Goal: Transaction & Acquisition: Purchase product/service

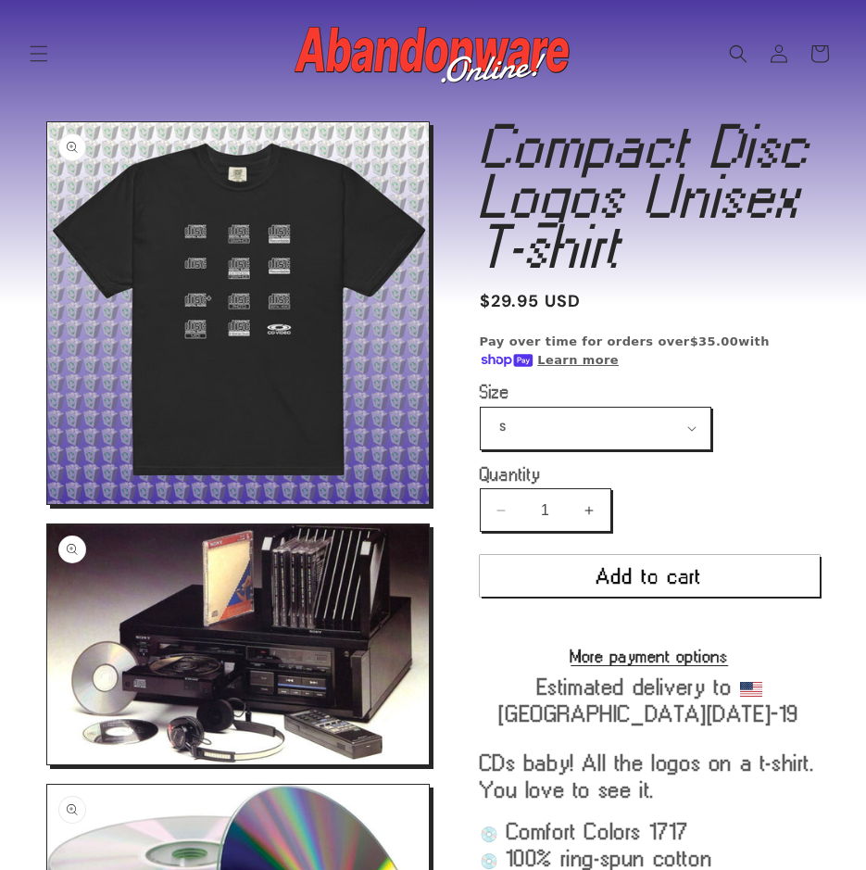
click at [504, 35] on img at bounding box center [434, 54] width 278 height 74
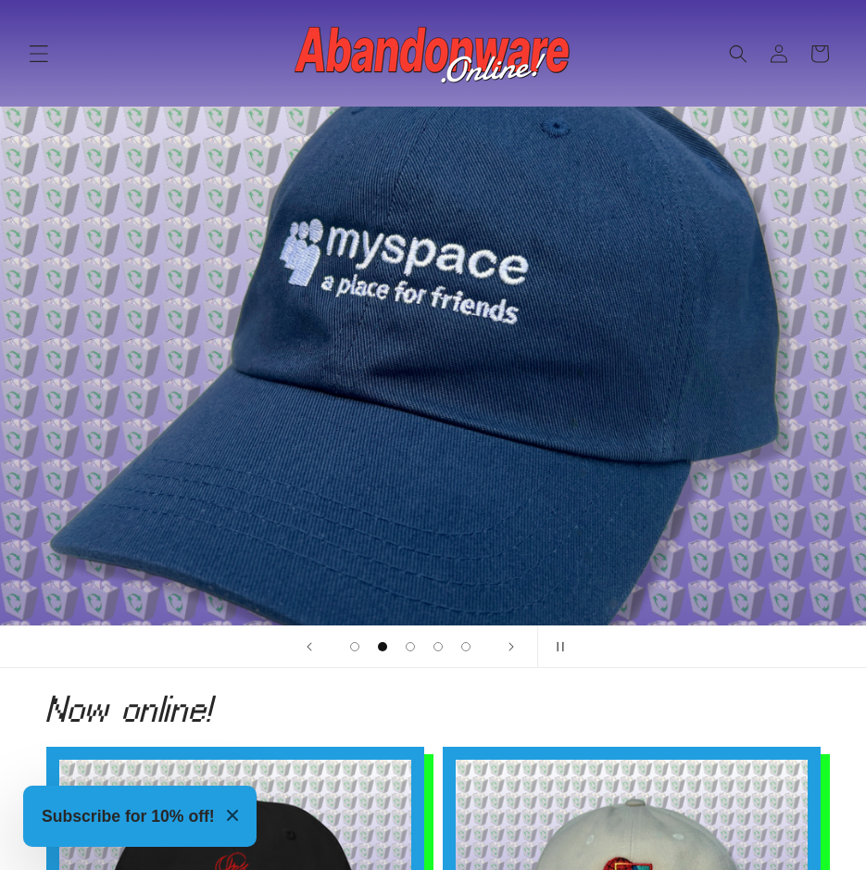
click at [24, 54] on span "Menu" at bounding box center [39, 53] width 41 height 41
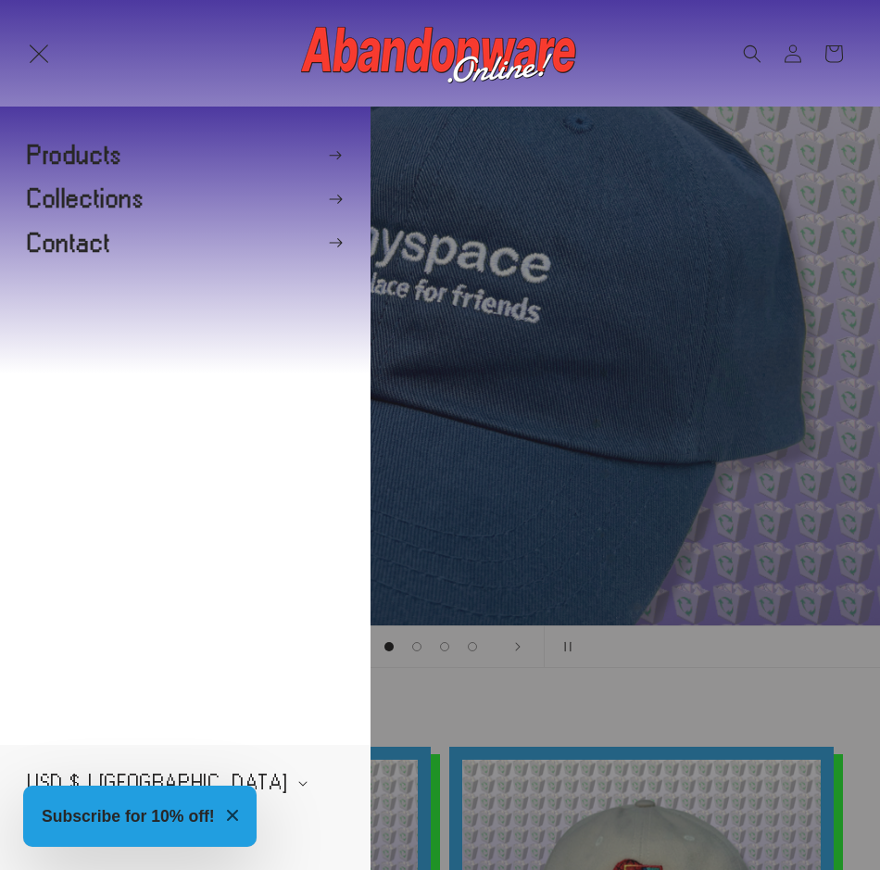
scroll to position [0, 880]
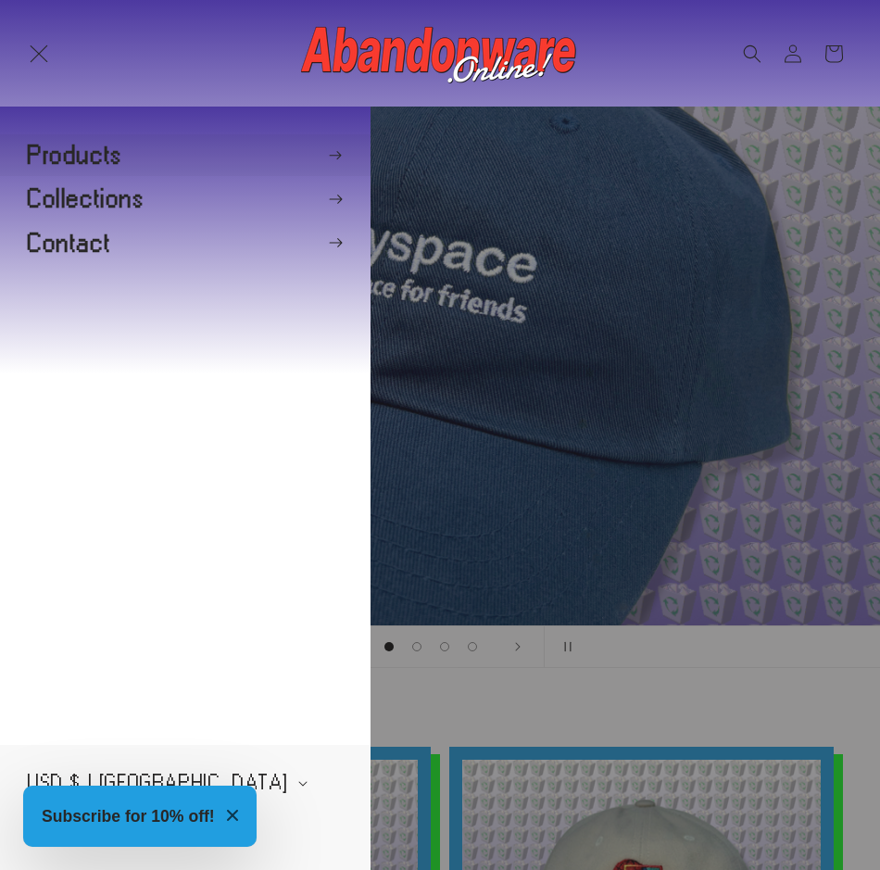
click at [330, 145] on summary "Products" at bounding box center [185, 155] width 371 height 42
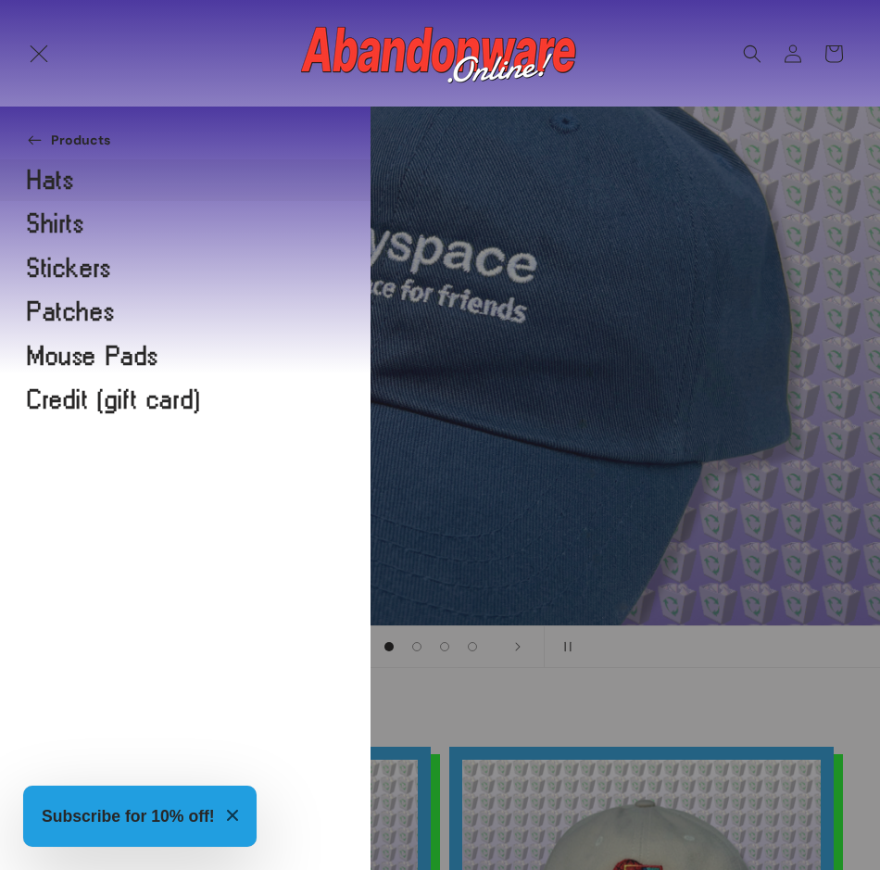
click at [71, 176] on link "Hats" at bounding box center [185, 180] width 371 height 42
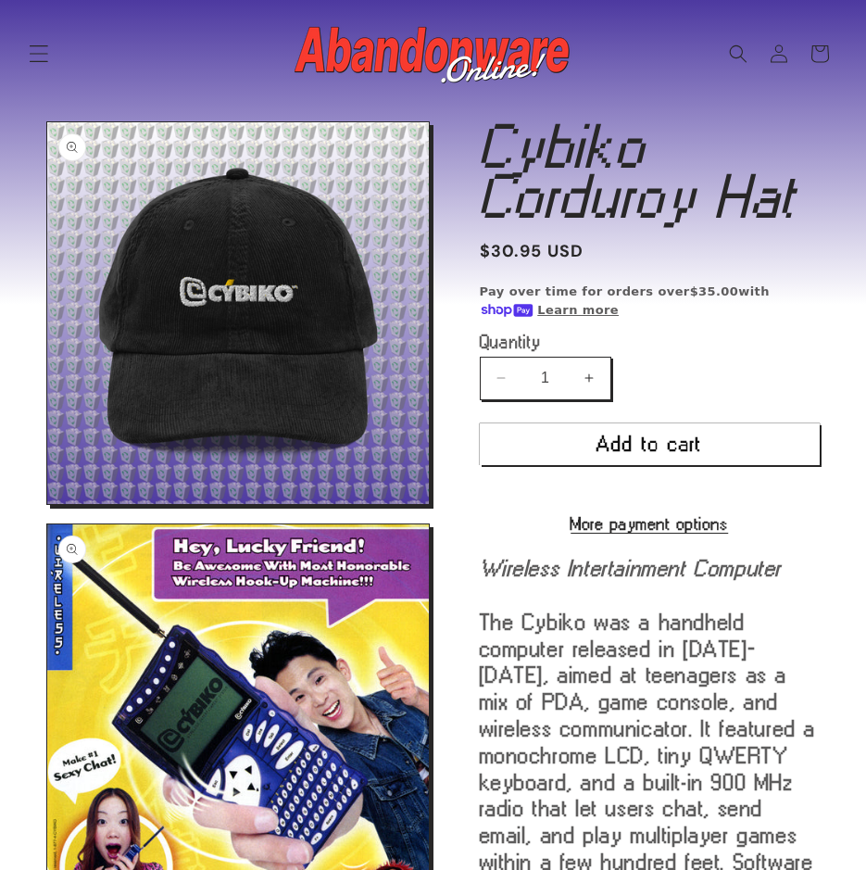
click at [31, 49] on icon "Menu" at bounding box center [38, 53] width 19 height 19
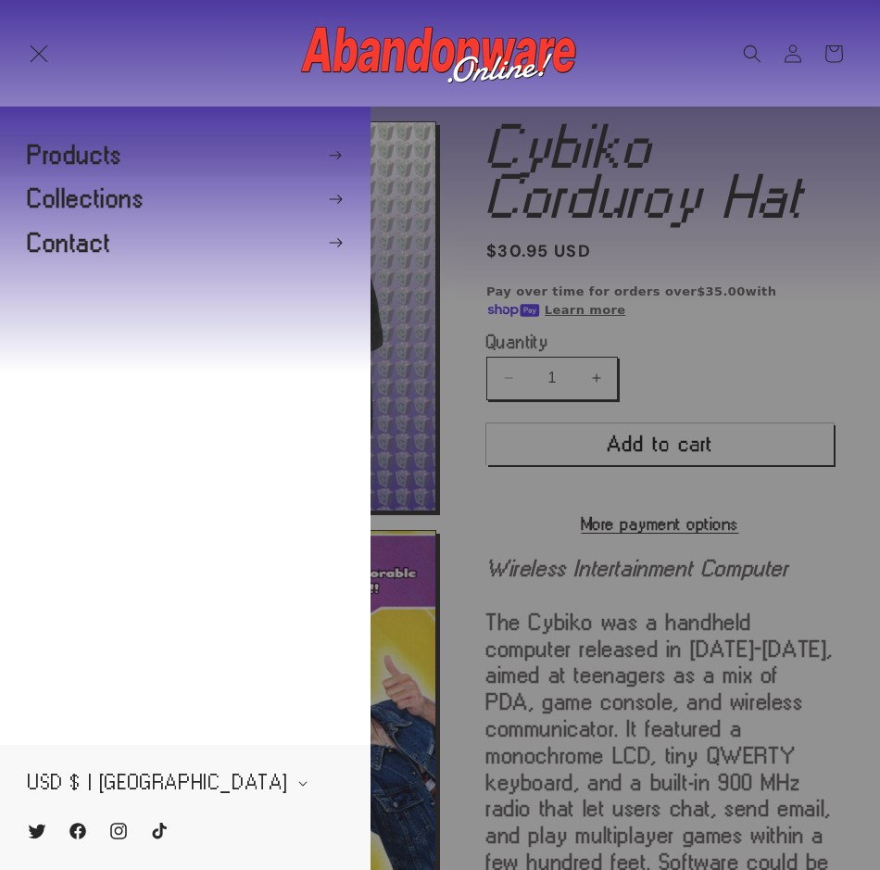
click at [85, 160] on summary "Products" at bounding box center [185, 155] width 371 height 42
click at [325, 149] on summary "Products" at bounding box center [185, 155] width 371 height 42
click at [37, 47] on icon "Menu" at bounding box center [38, 53] width 19 height 19
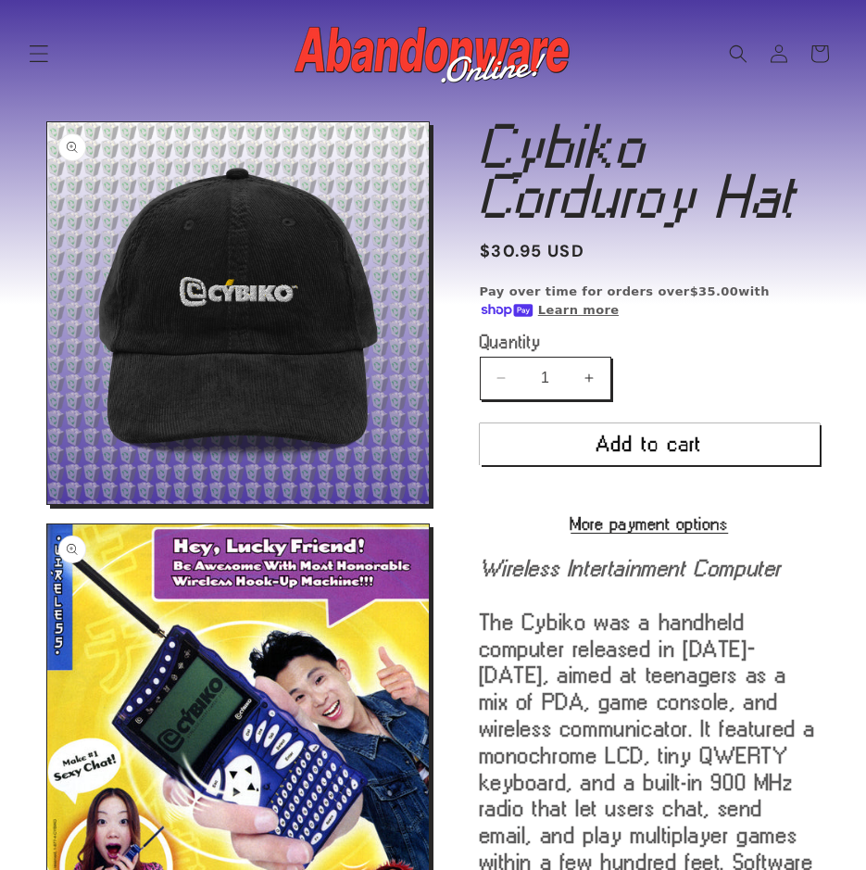
click at [39, 64] on span "Menu" at bounding box center [39, 53] width 41 height 41
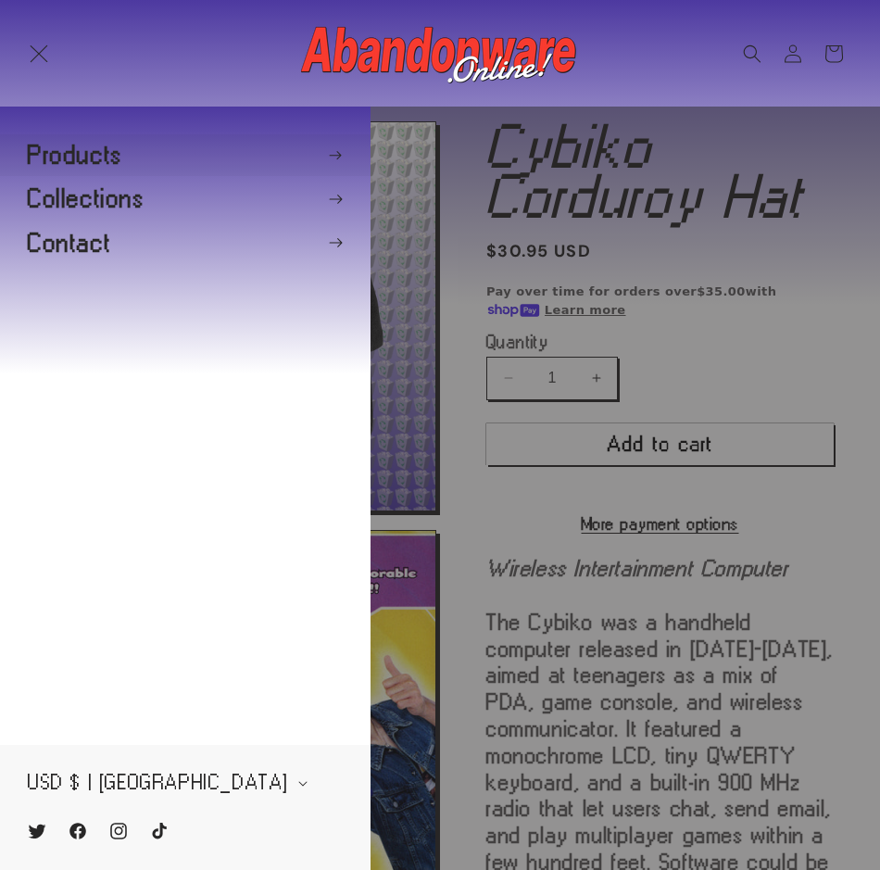
click at [349, 146] on summary "Products" at bounding box center [185, 155] width 371 height 42
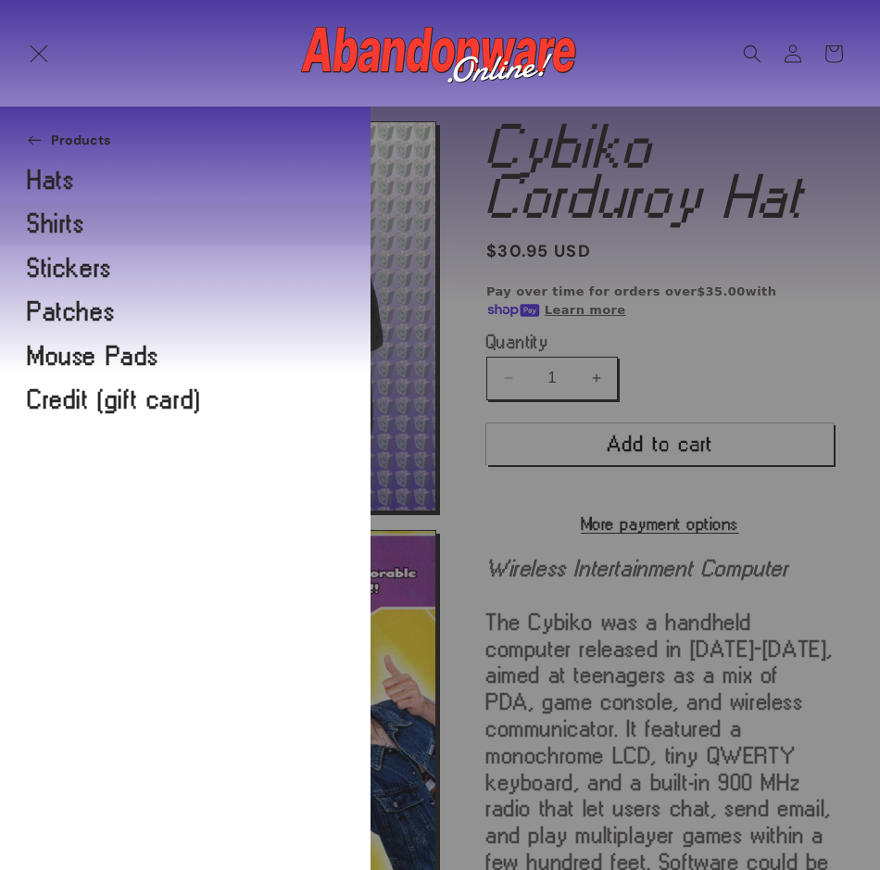
click at [59, 212] on link "Shirts" at bounding box center [185, 224] width 371 height 42
click at [88, 263] on link "Stickers" at bounding box center [185, 268] width 371 height 42
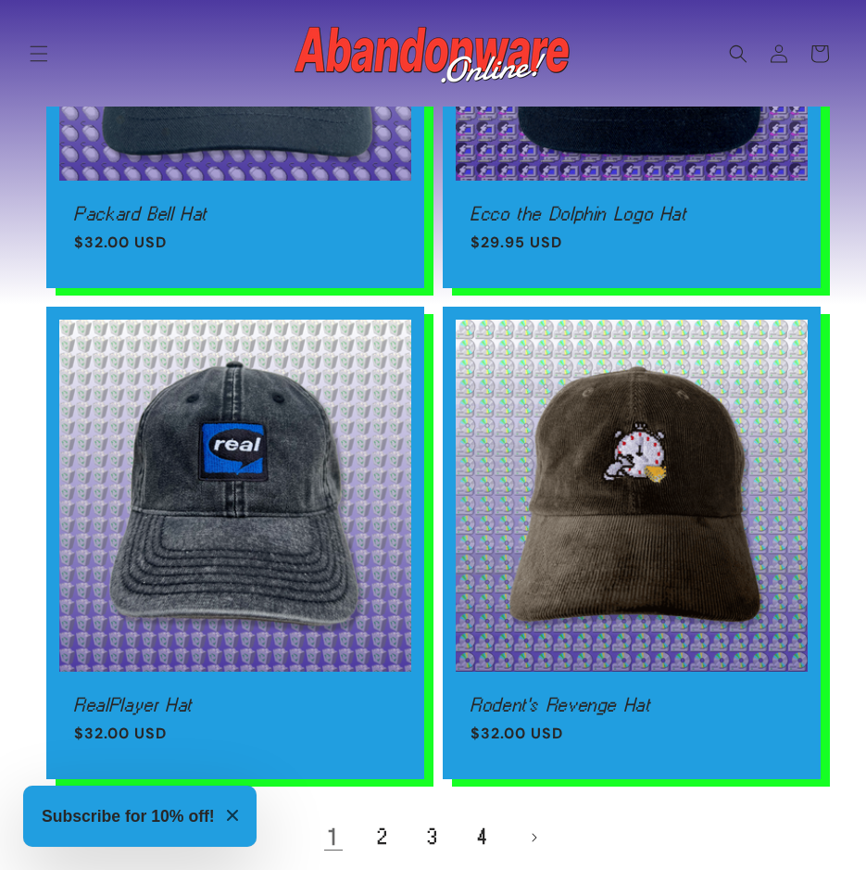
scroll to position [3798, 0]
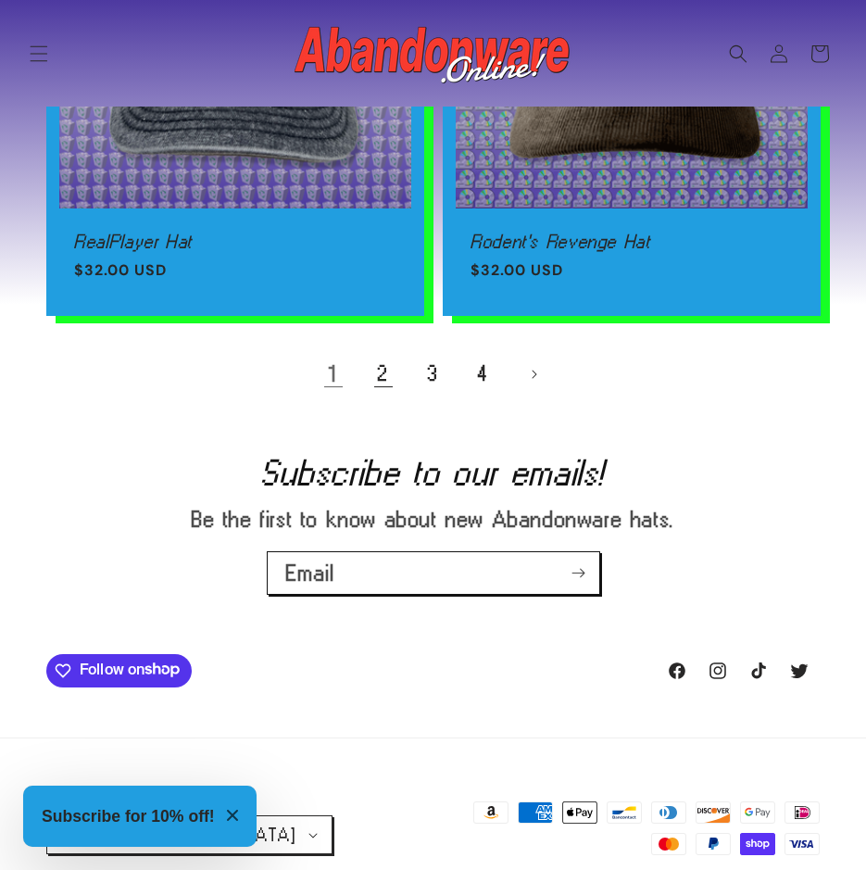
click at [381, 366] on link "2" at bounding box center [383, 374] width 41 height 41
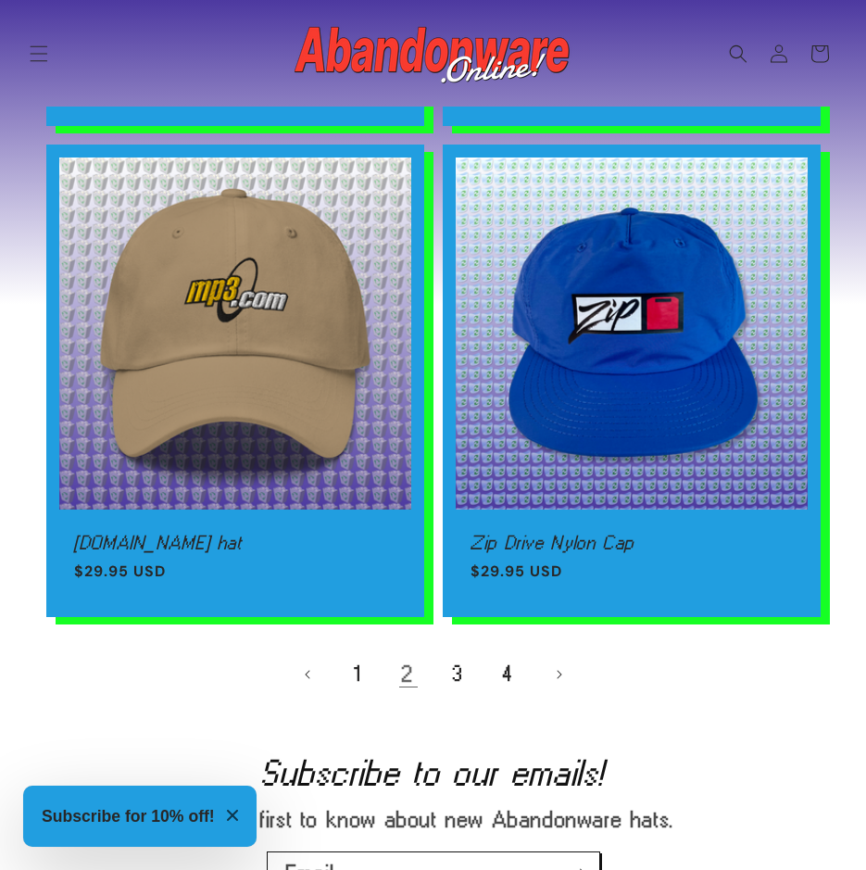
scroll to position [3706, 0]
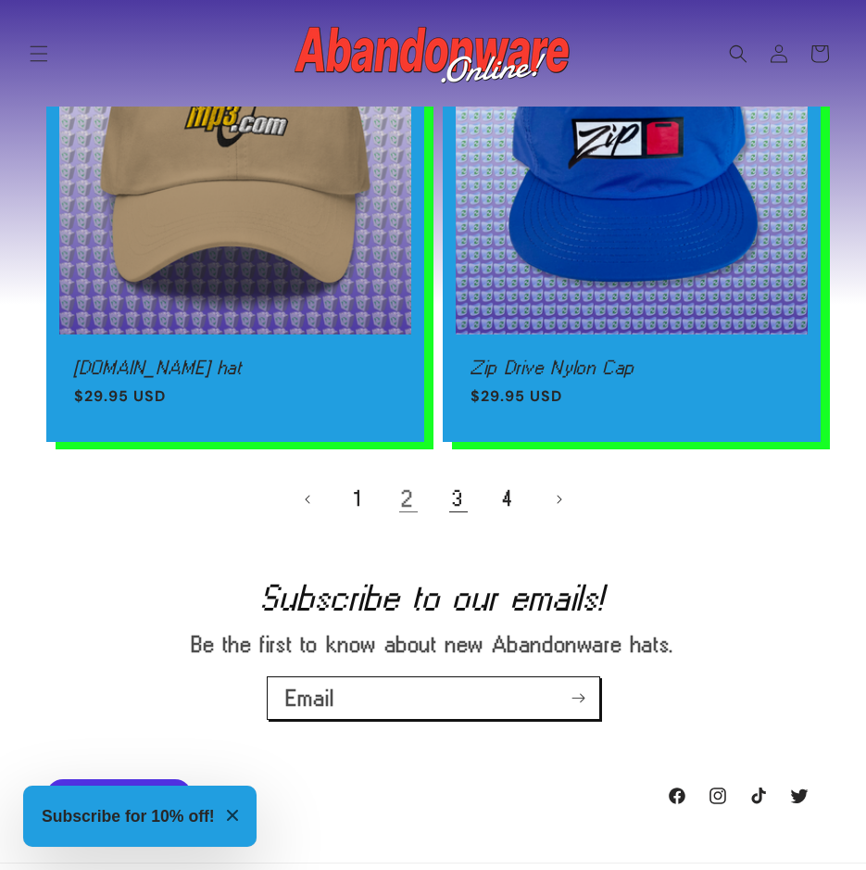
click at [445, 487] on link "3" at bounding box center [458, 499] width 41 height 41
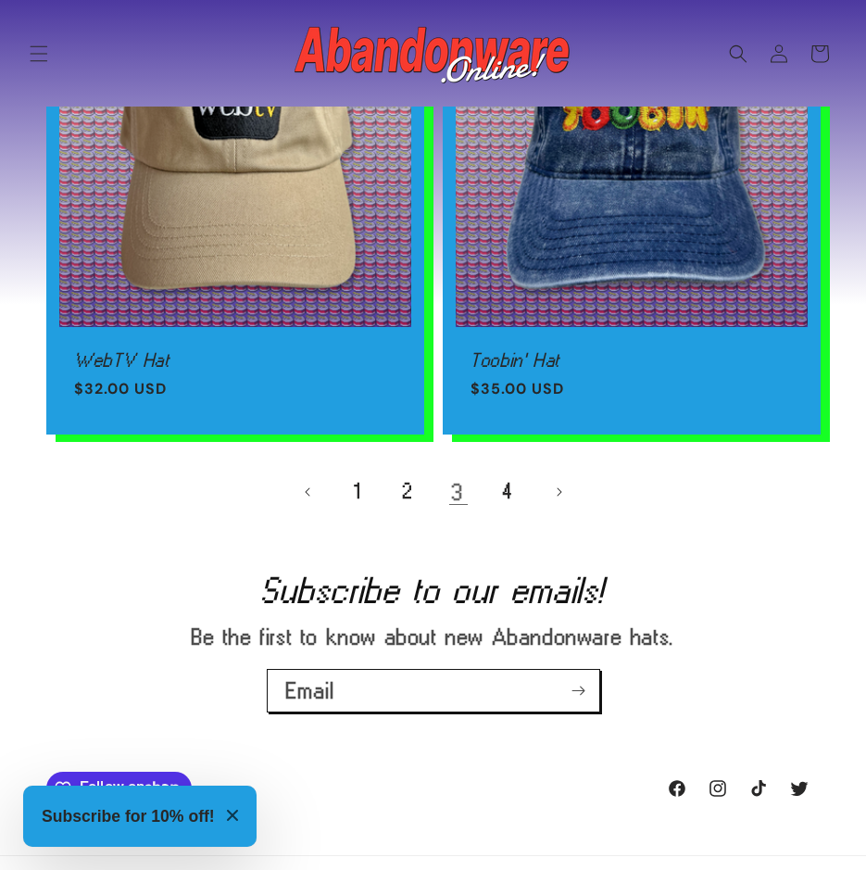
scroll to position [3706, 0]
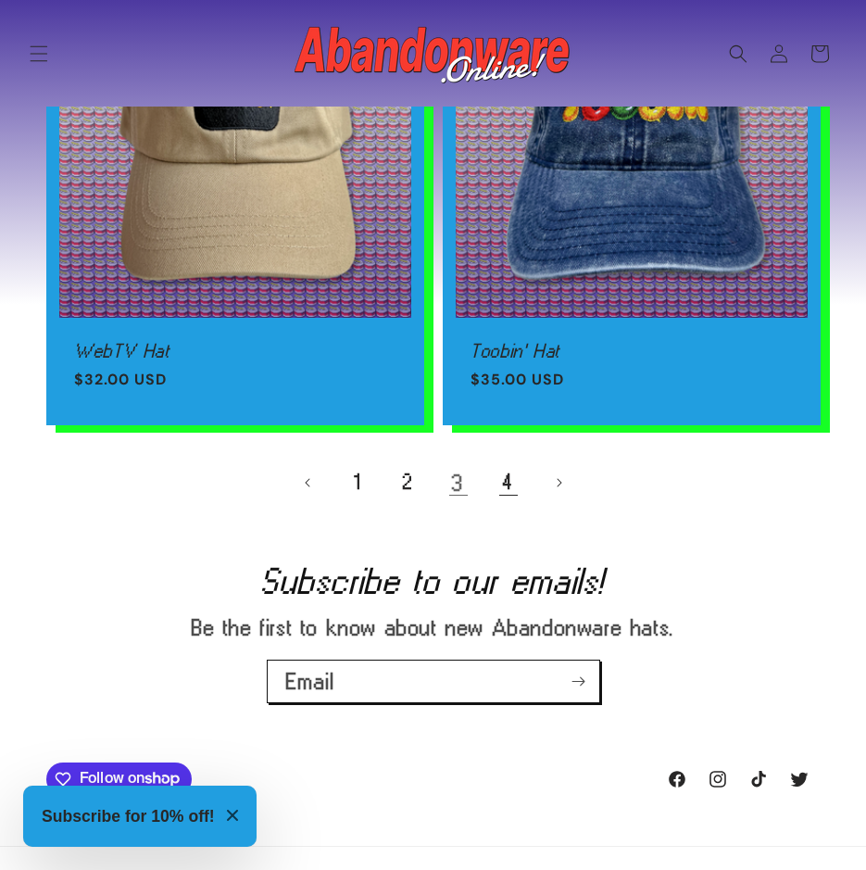
click at [522, 472] on link "4" at bounding box center [508, 482] width 41 height 41
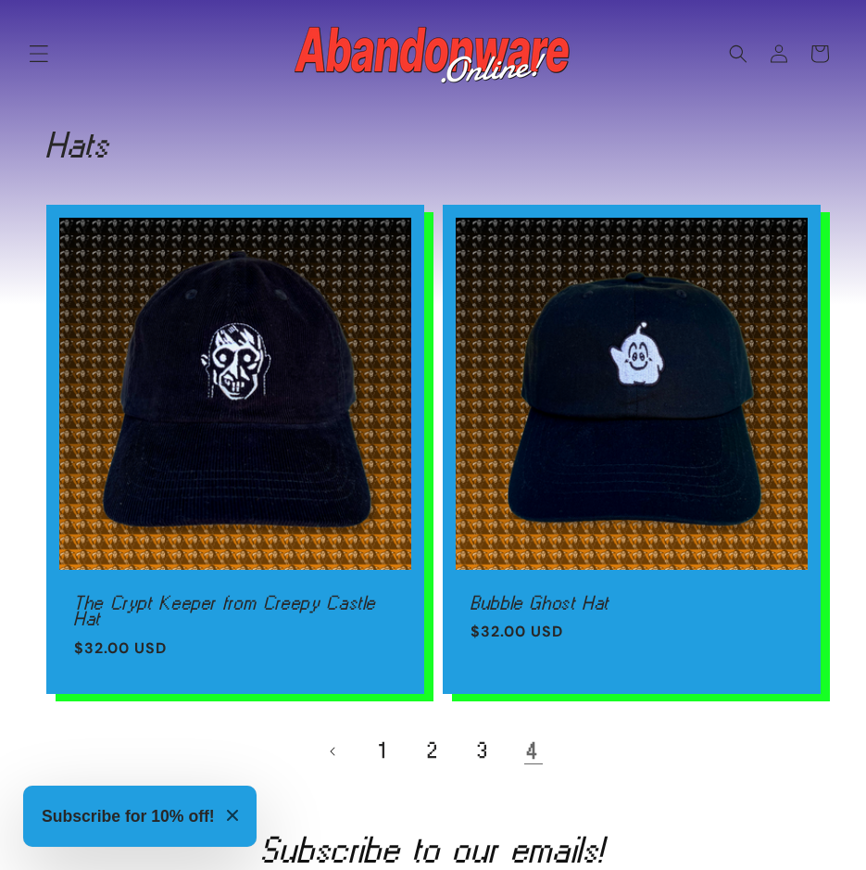
click at [38, 46] on icon "Menu" at bounding box center [39, 53] width 19 height 17
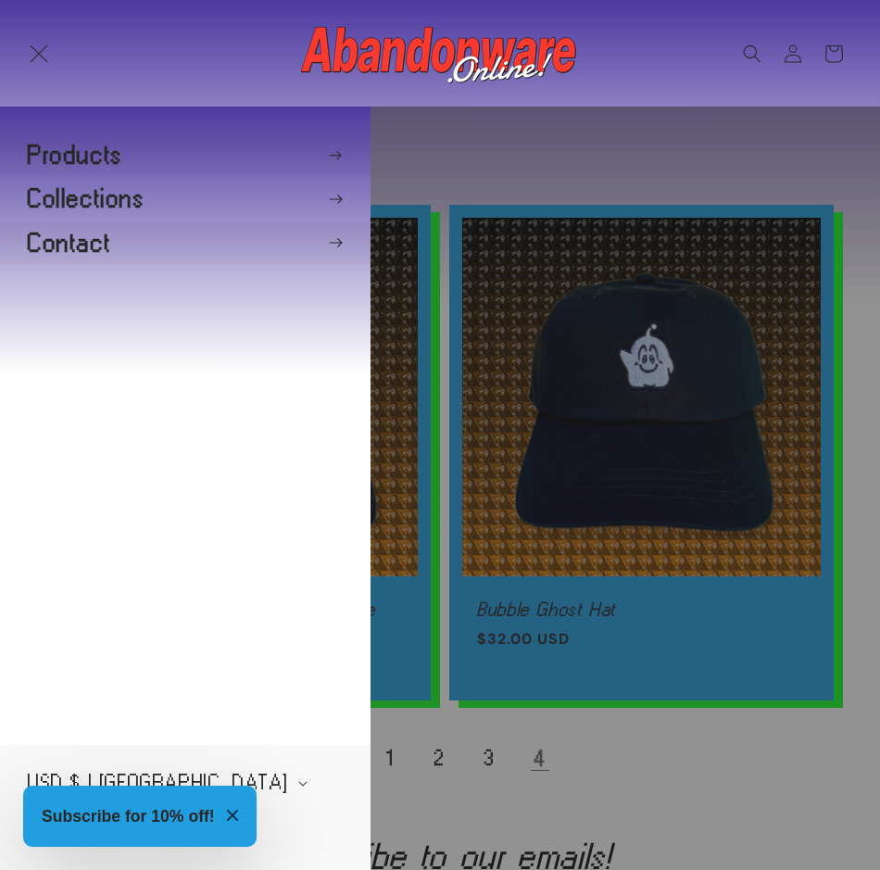
click at [151, 231] on summary "Contact" at bounding box center [185, 243] width 371 height 42
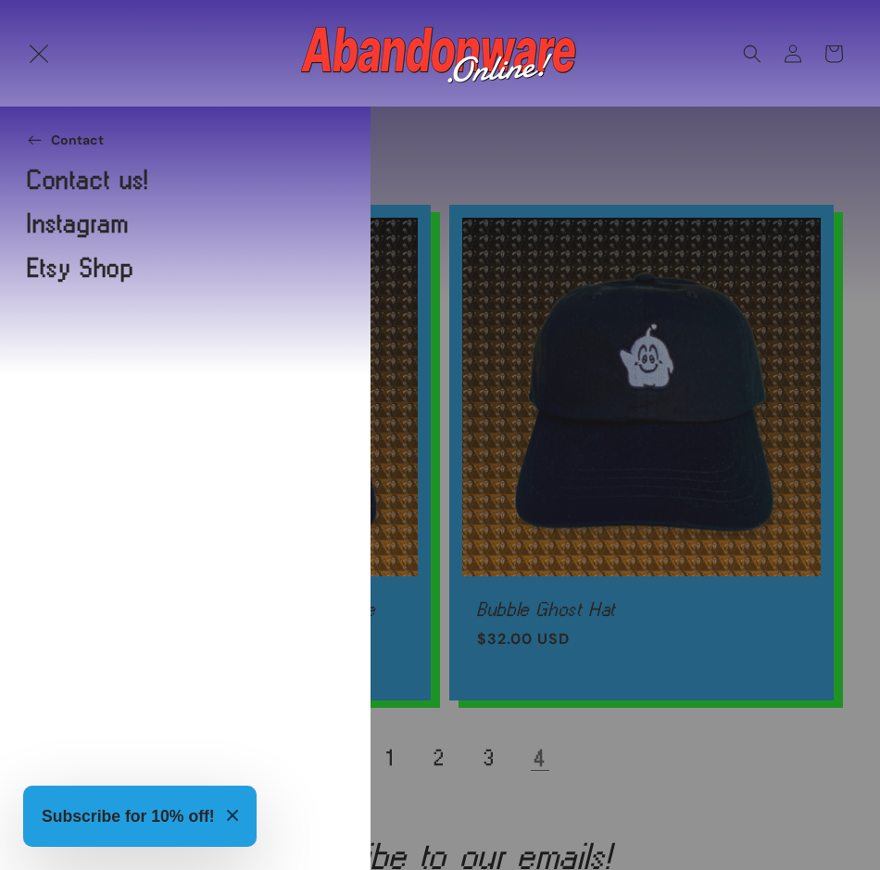
click at [40, 47] on icon "Menu" at bounding box center [38, 53] width 19 height 19
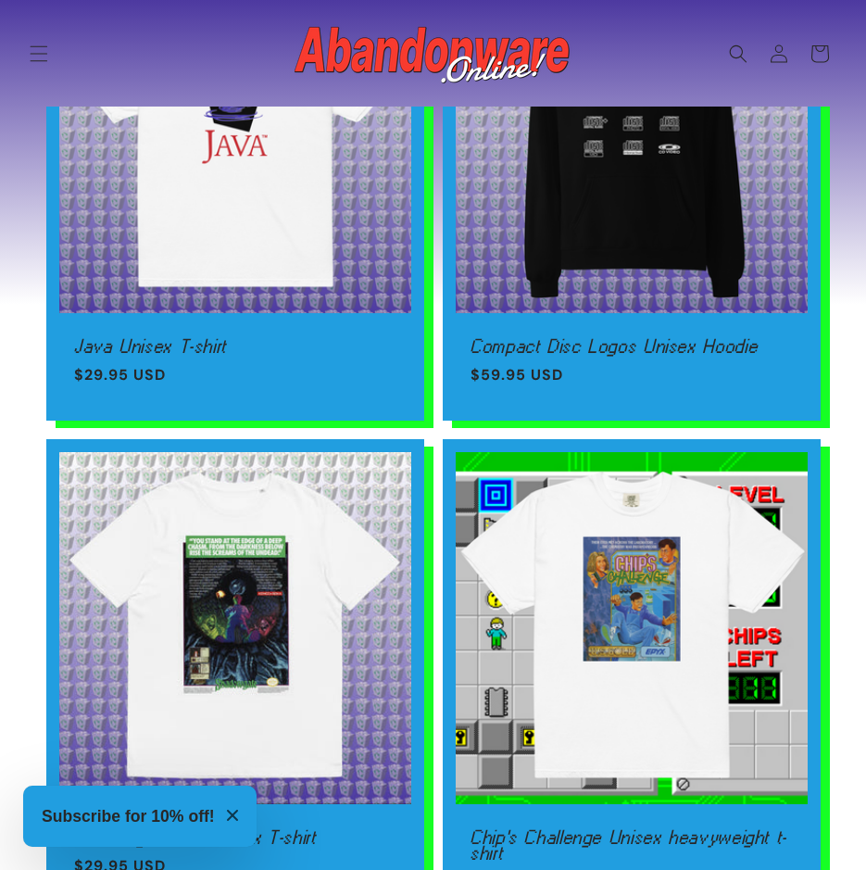
scroll to position [1760, 0]
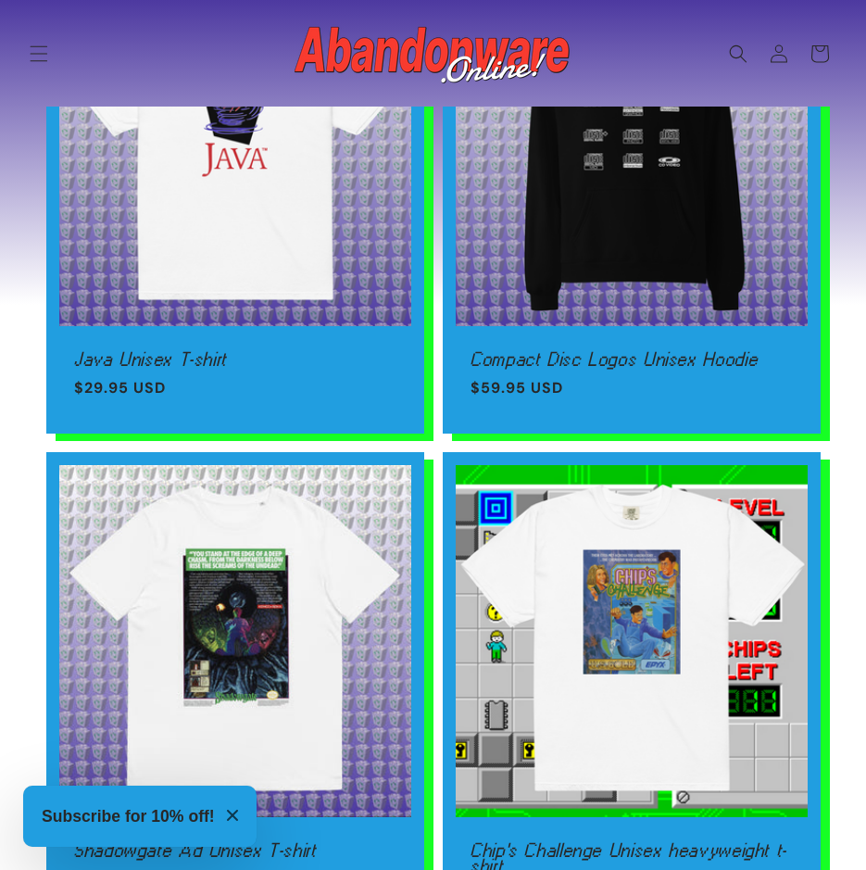
click at [225, 351] on link "Java Unisex T-shirt" at bounding box center [235, 359] width 322 height 17
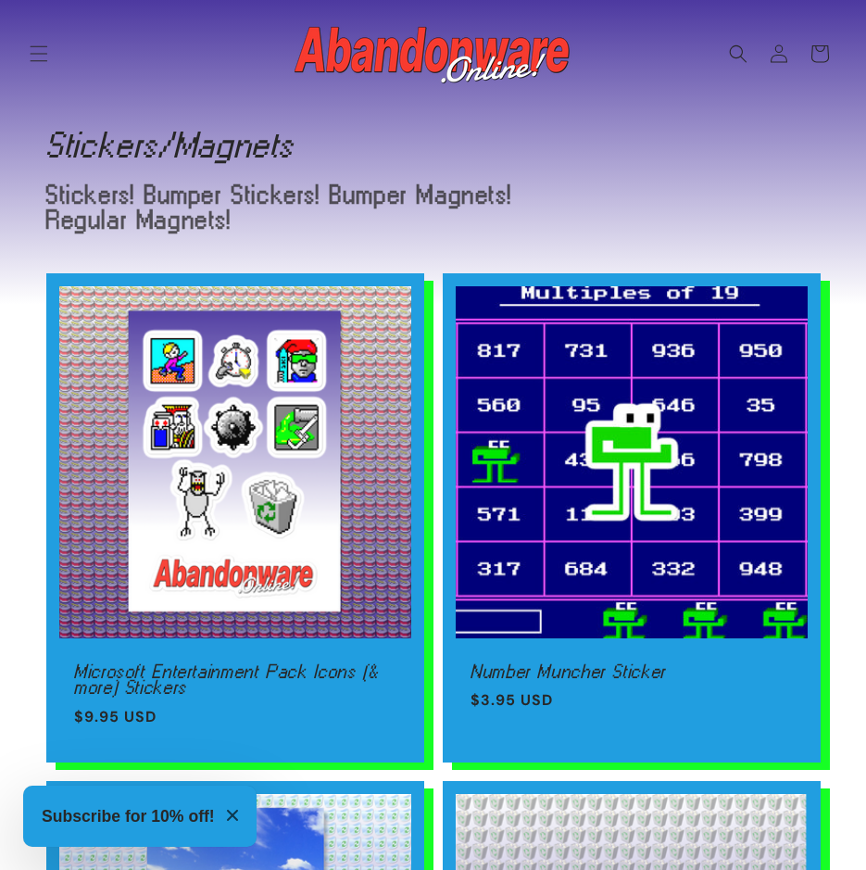
click at [276, 663] on link "Microsoft Entertainment Pack Icons (& more) Stickers" at bounding box center [235, 679] width 322 height 32
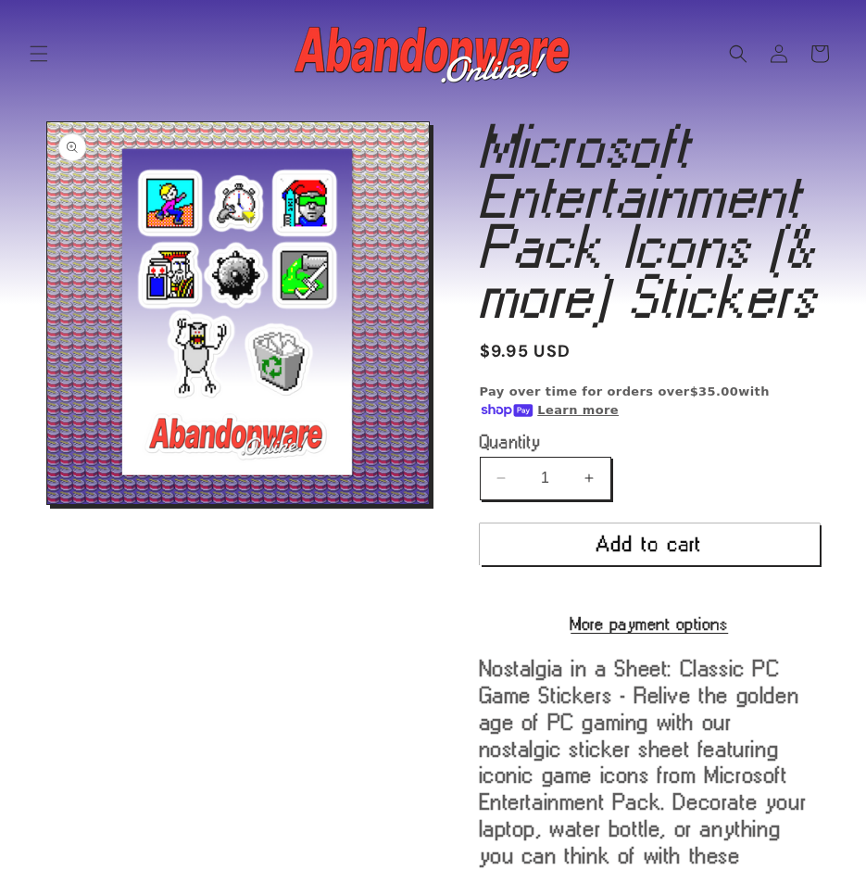
click at [600, 462] on button "Increase quantity for Microsoft Entertainment Pack Icons (&amp; more) Stickers" at bounding box center [590, 479] width 42 height 44
type input "2"
